Goal: Information Seeking & Learning: Understand process/instructions

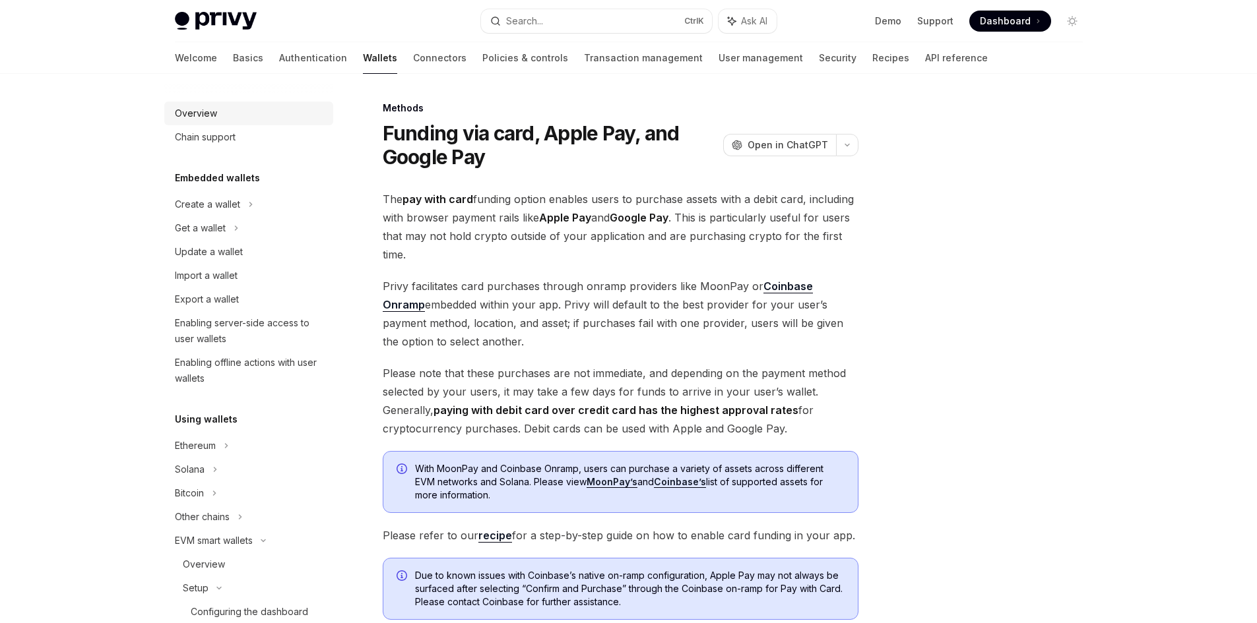
click at [216, 114] on div "Overview" at bounding box center [196, 114] width 42 height 16
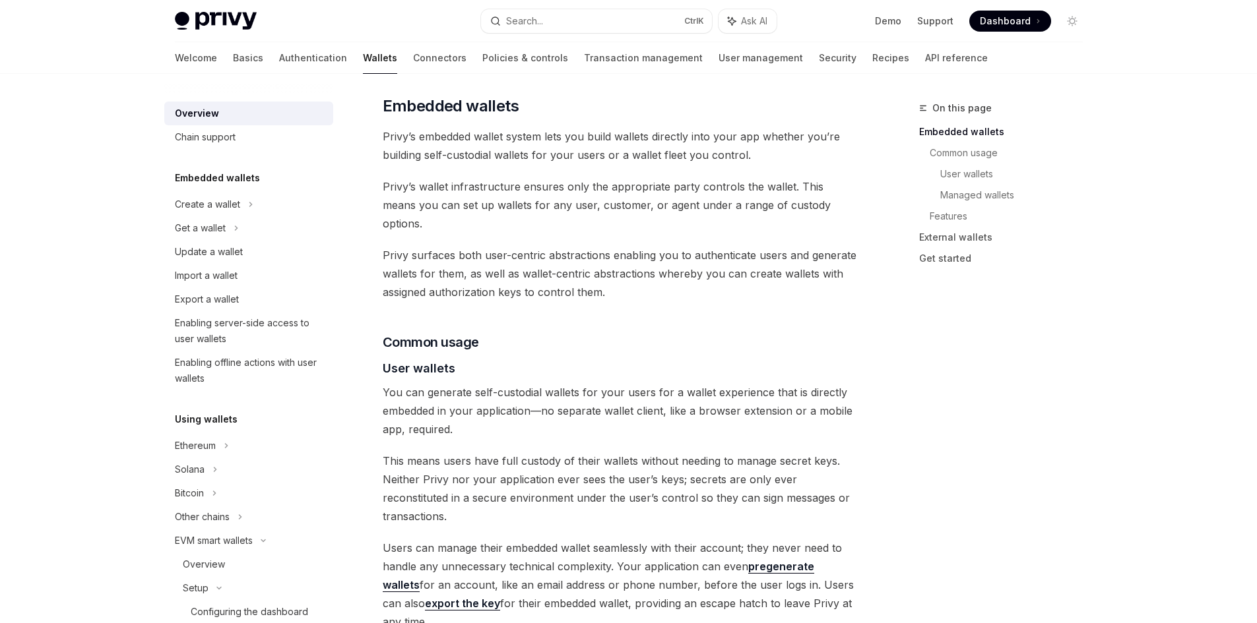
scroll to position [924, 0]
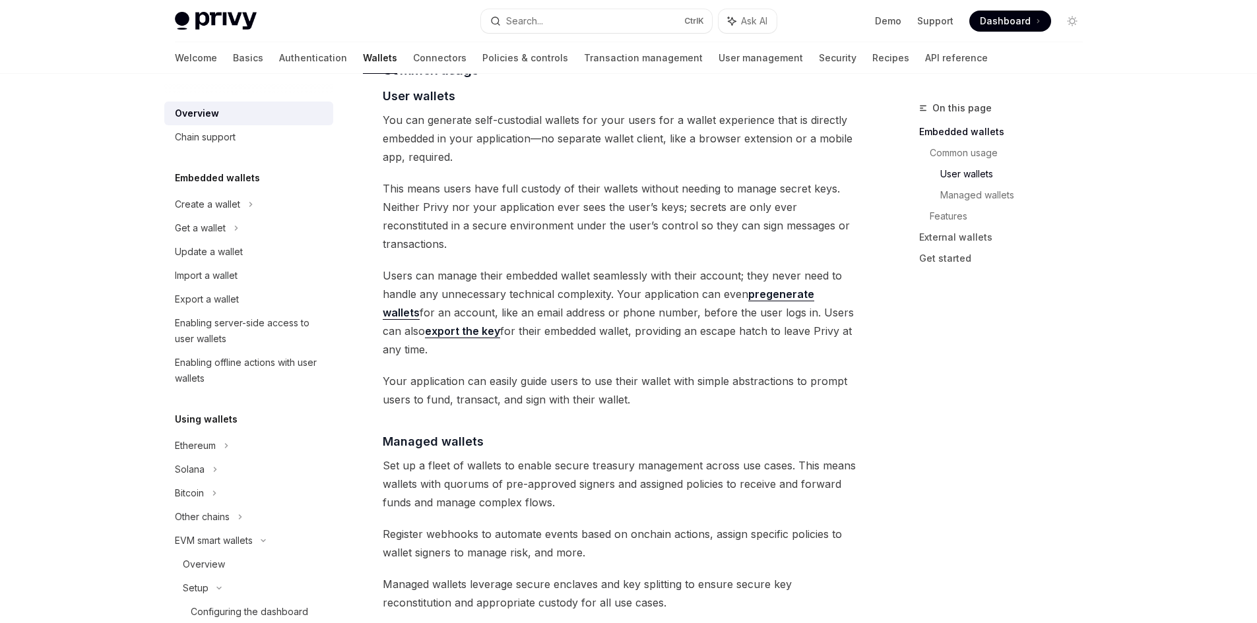
drag, startPoint x: 1214, startPoint y: 356, endPoint x: 959, endPoint y: 455, distance: 273.8
click at [1214, 356] on div "Privy Docs home page Search... Ctrl K Ask AI Demo Support Dashboard Dashboard S…" at bounding box center [628, 426] width 1257 height 2700
click at [79, 294] on div "Privy Docs home page Search... Ctrl K Ask AI Demo Support Dashboard Dashboard S…" at bounding box center [628, 426] width 1257 height 2700
click at [654, 290] on span "Users can manage their embedded wallet seamlessly with their account; they neve…" at bounding box center [621, 313] width 476 height 92
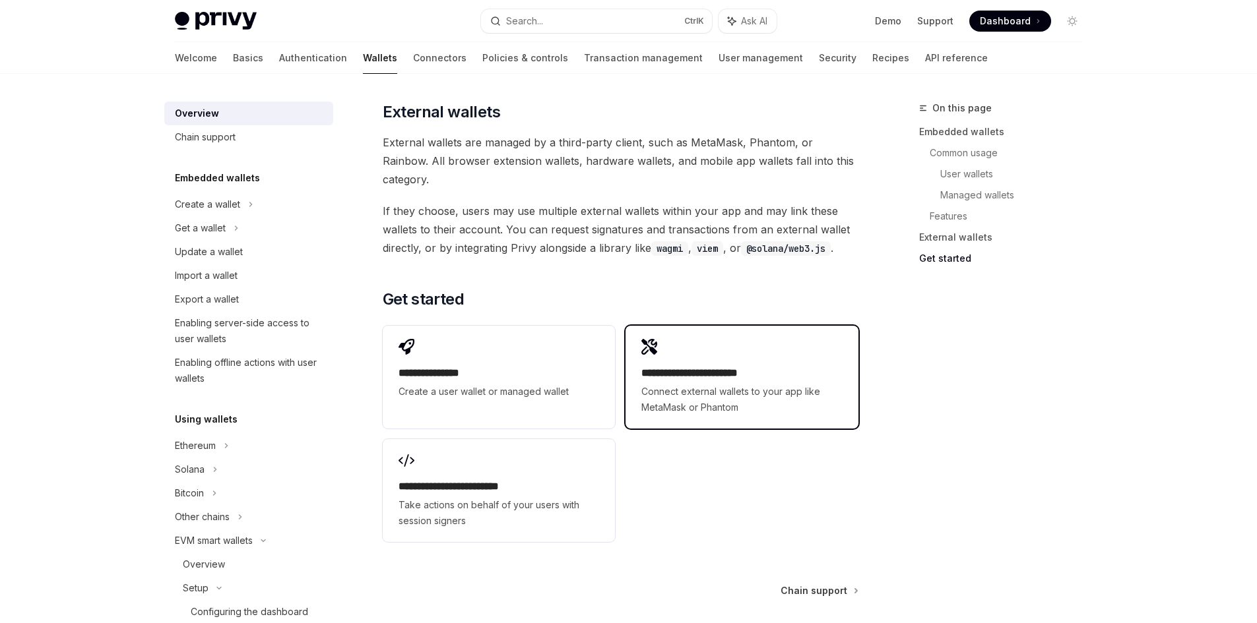
scroll to position [2003, 0]
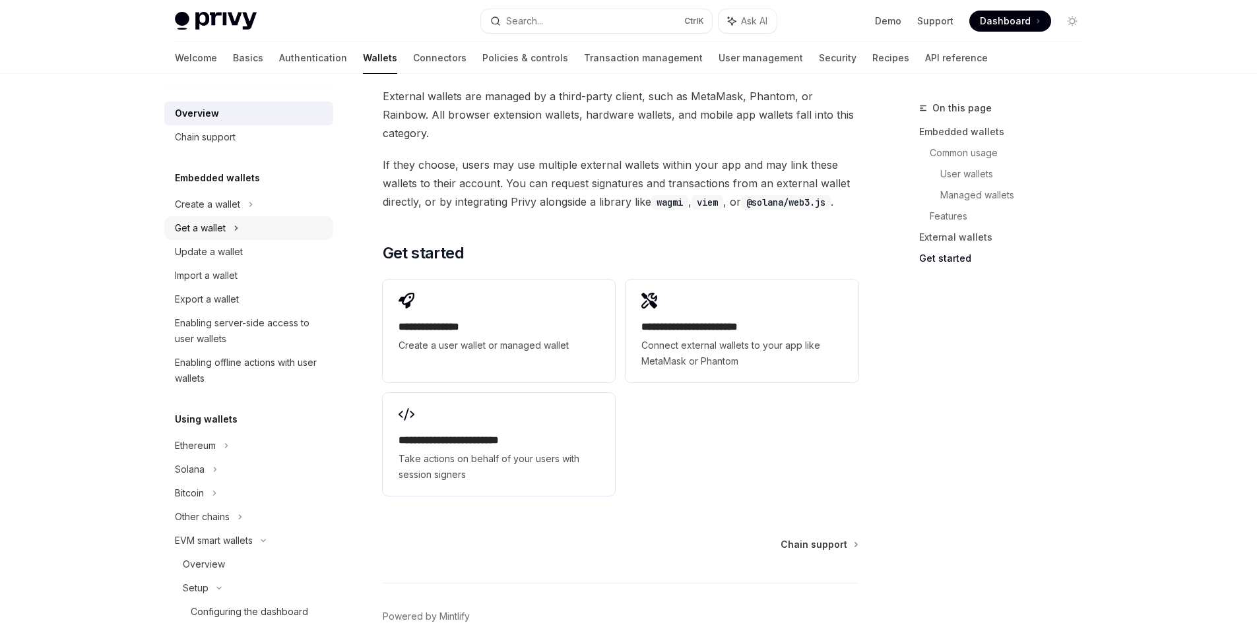
click at [208, 226] on div "Get a wallet" at bounding box center [200, 228] width 51 height 16
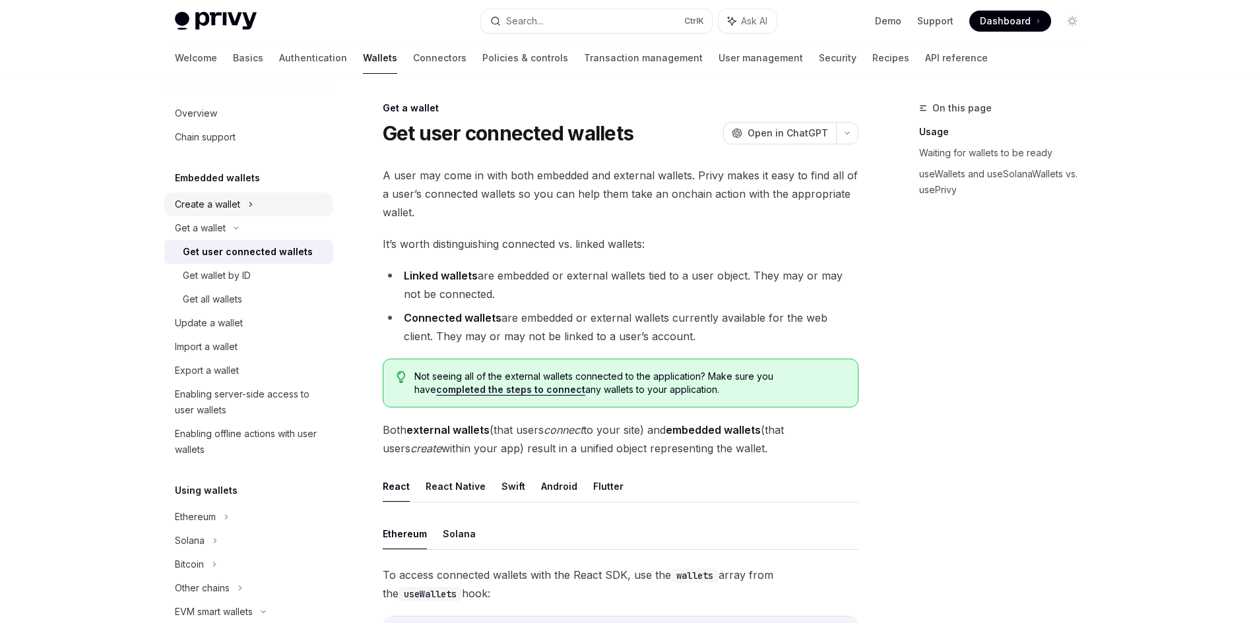
click at [216, 203] on div "Create a wallet" at bounding box center [207, 205] width 65 height 16
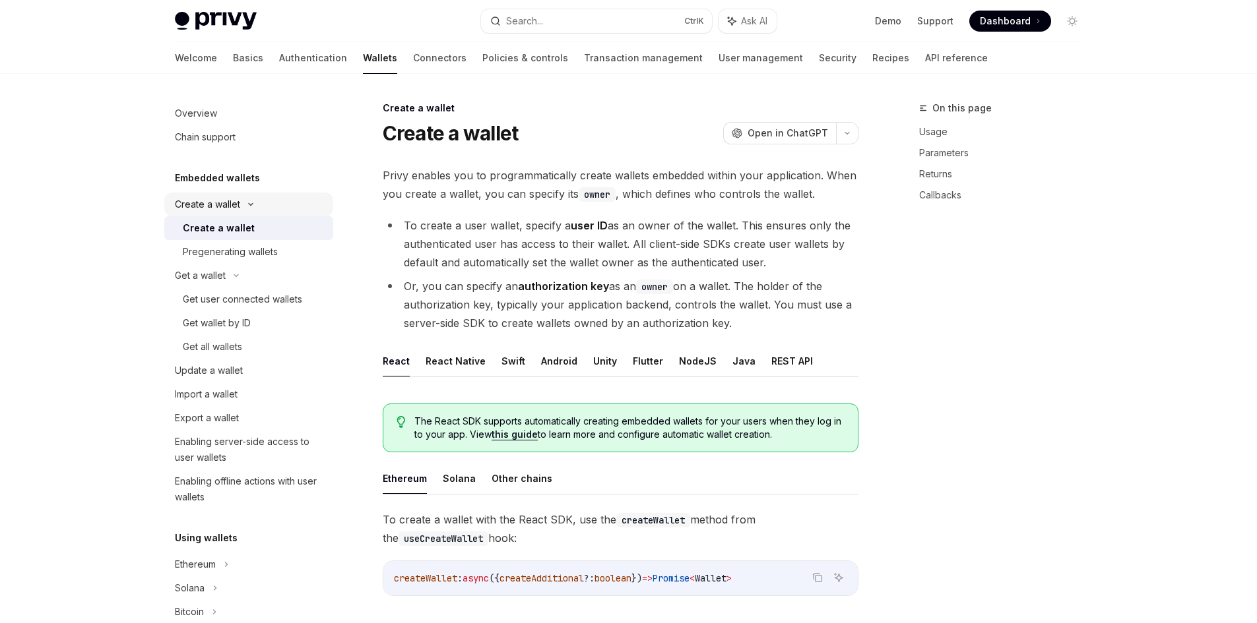
type textarea "*"
click at [649, 249] on li "To create a user wallet, specify a user ID as an owner of the wallet. This ensu…" at bounding box center [621, 243] width 476 height 55
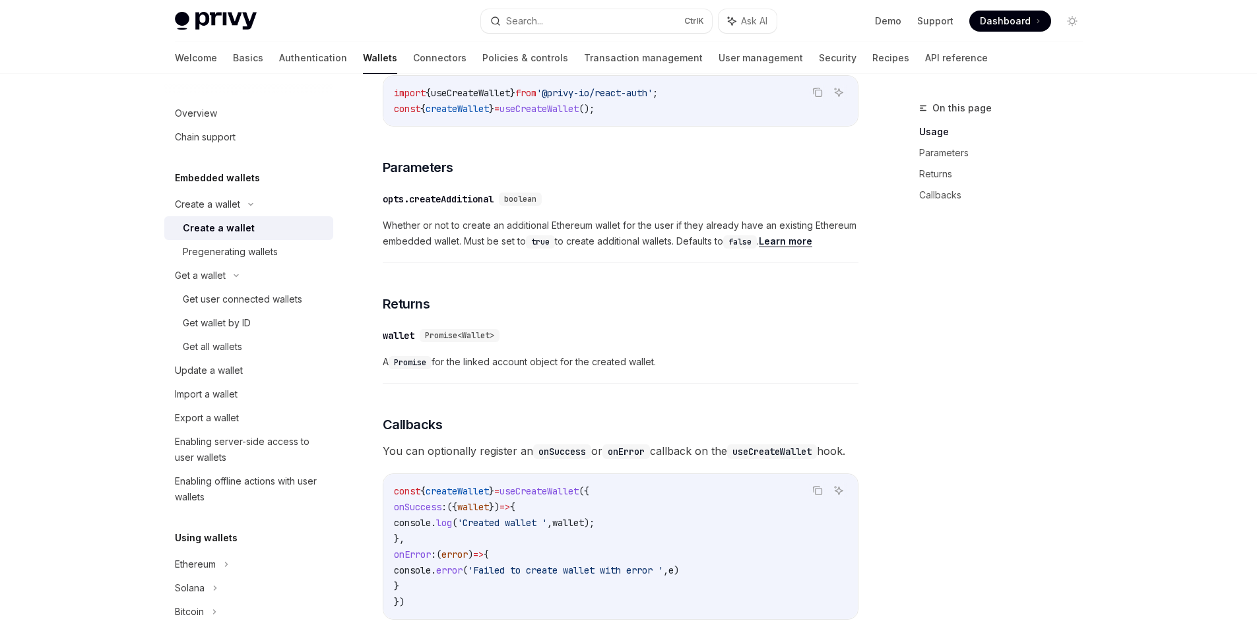
scroll to position [594, 0]
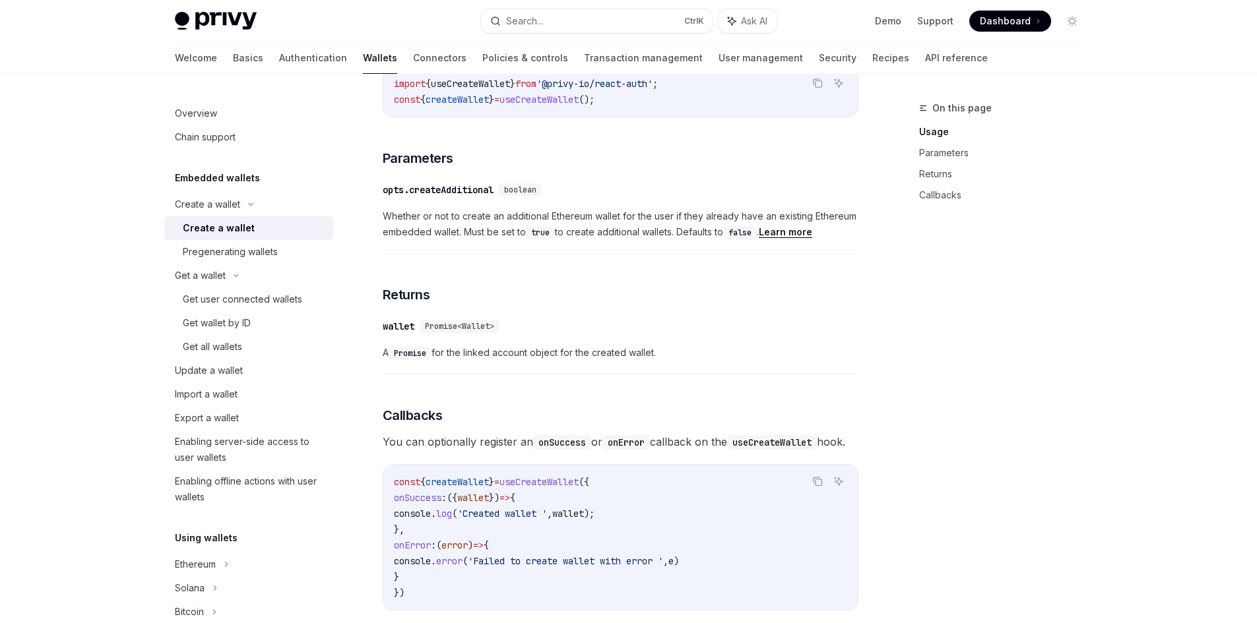
click at [749, 328] on div "​ wallet Promise<Wallet>" at bounding box center [614, 327] width 462 height 16
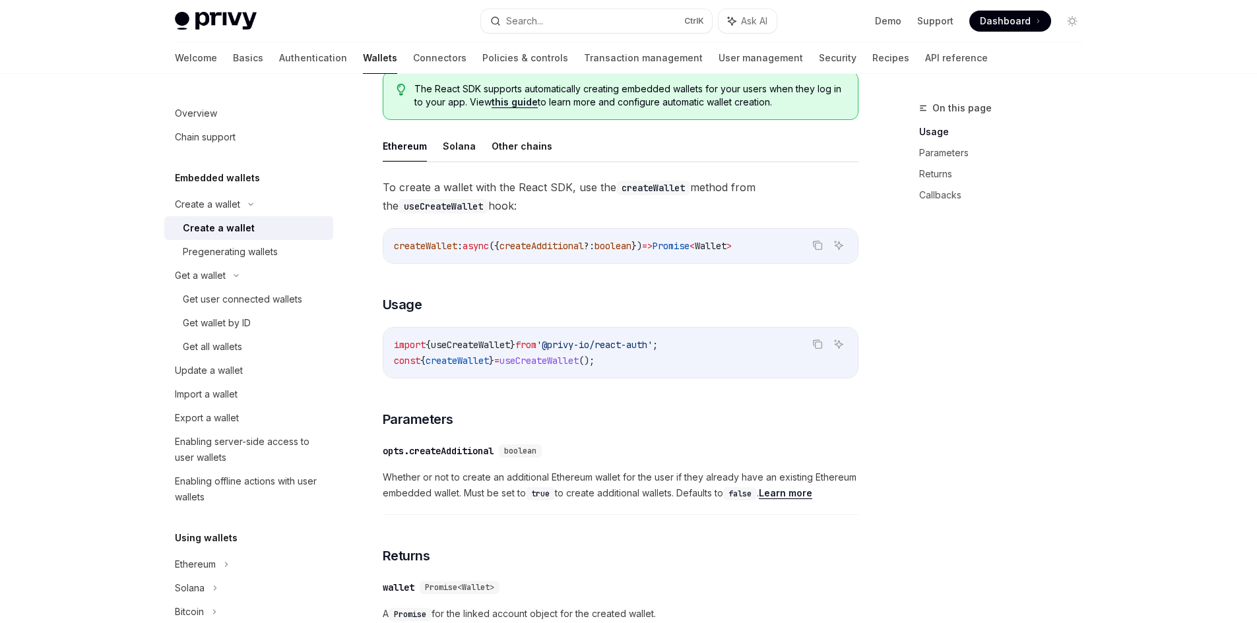
scroll to position [330, 0]
click at [692, 346] on code "import { useCreateWallet } from '@privy-io/react-auth' ; const { createWallet }…" at bounding box center [620, 356] width 453 height 32
click at [732, 353] on code "import { useCreateWallet } from '@privy-io/react-auth' ; const { createWallet }…" at bounding box center [620, 356] width 453 height 32
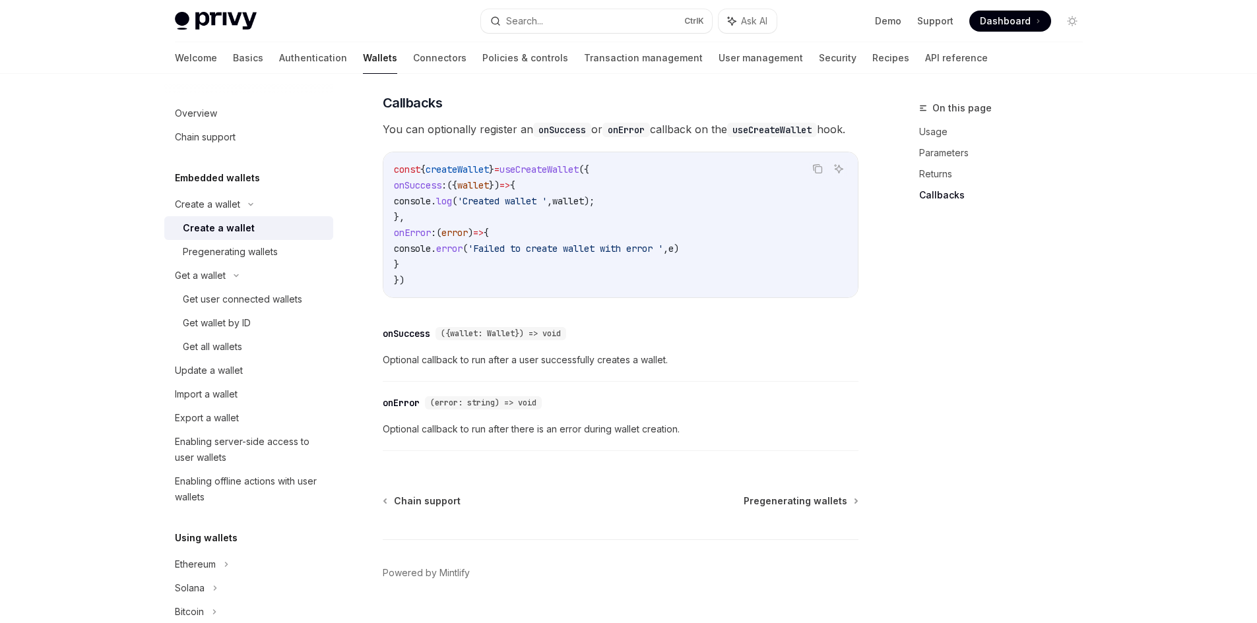
scroll to position [955, 0]
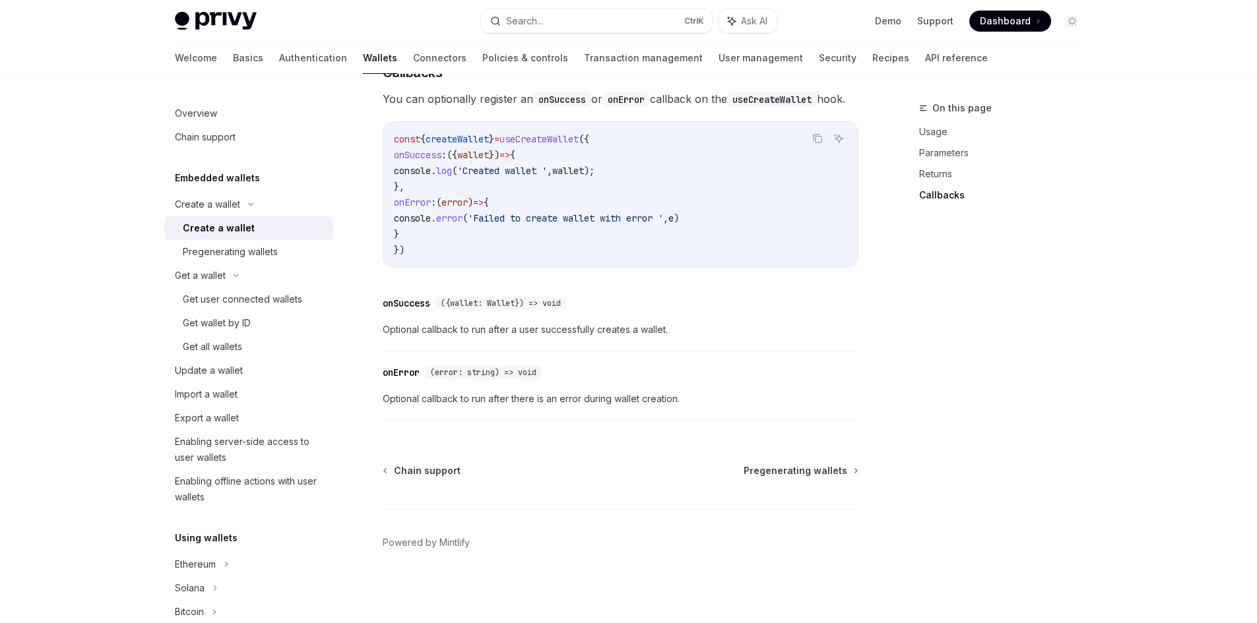
click at [961, 365] on div "On this page Usage Parameters Returns Callbacks" at bounding box center [993, 361] width 201 height 523
